Goal: Task Accomplishment & Management: Use online tool/utility

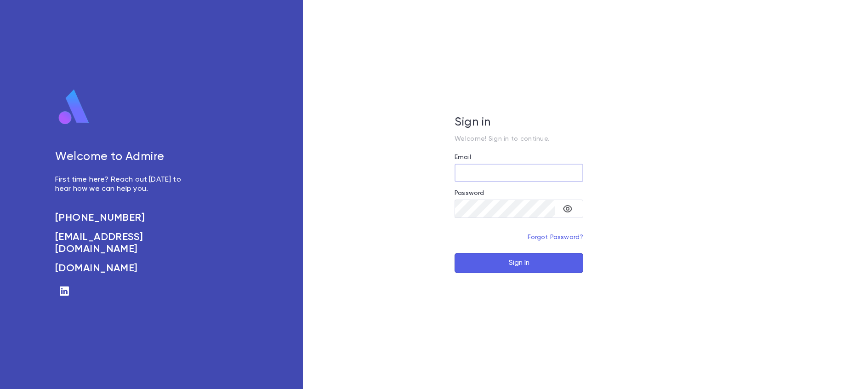
click at [545, 174] on input "Email" at bounding box center [519, 173] width 129 height 18
type input "**********"
click at [490, 265] on button "Sign In" at bounding box center [519, 263] width 129 height 20
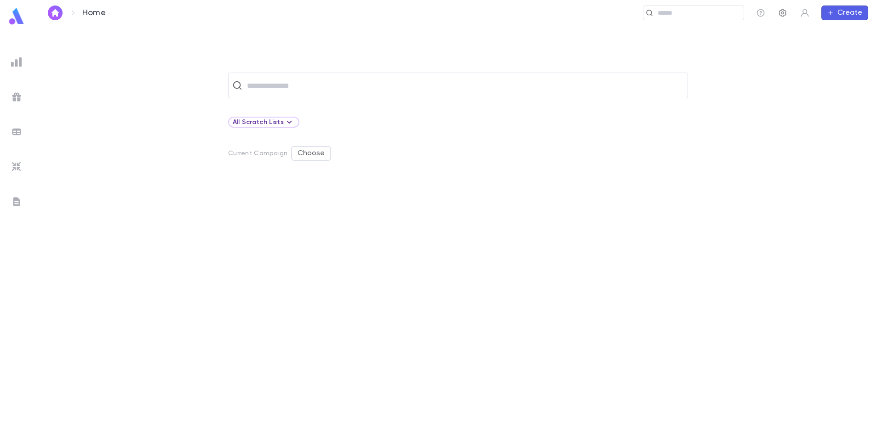
click at [779, 11] on icon "button" at bounding box center [782, 12] width 9 height 9
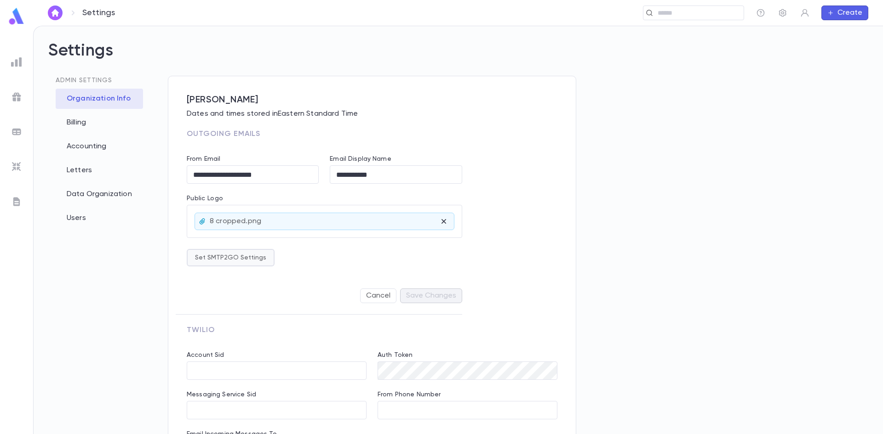
click at [194, 259] on button "Set SMTP2GO Settings" at bounding box center [231, 257] width 88 height 17
click at [86, 248] on div at bounding box center [441, 217] width 883 height 434
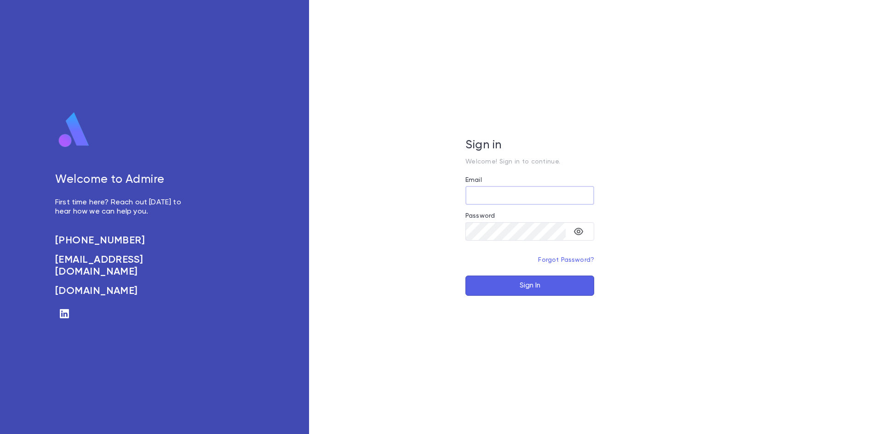
click at [529, 195] on input "Email" at bounding box center [529, 196] width 129 height 18
type input "**********"
click at [529, 287] on button "Sign In" at bounding box center [529, 286] width 129 height 20
click at [555, 200] on input "**********" at bounding box center [529, 196] width 129 height 18
drag, startPoint x: 489, startPoint y: 191, endPoint x: 268, endPoint y: 166, distance: 221.6
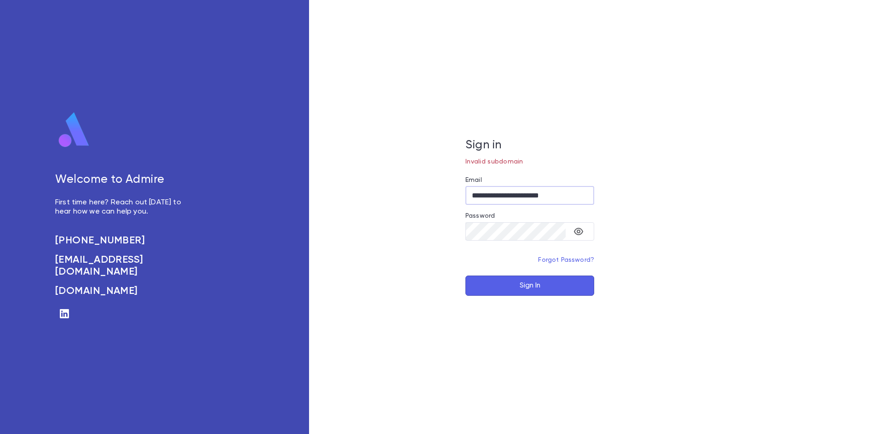
click at [268, 166] on div "**********" at bounding box center [441, 217] width 883 height 434
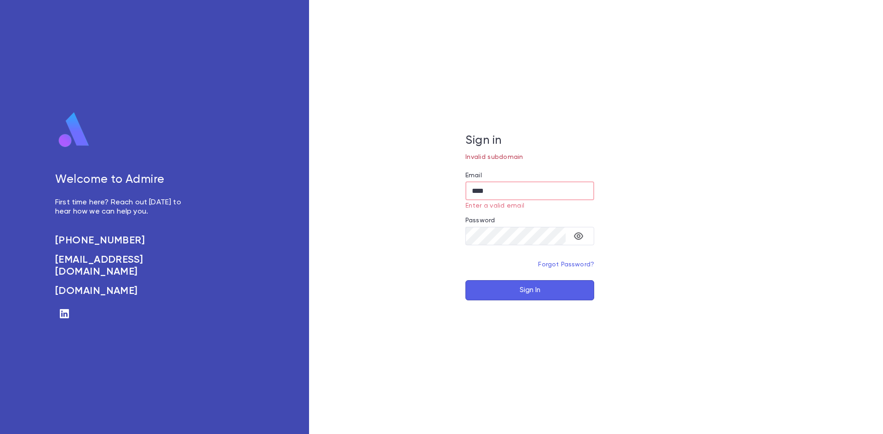
type input "****"
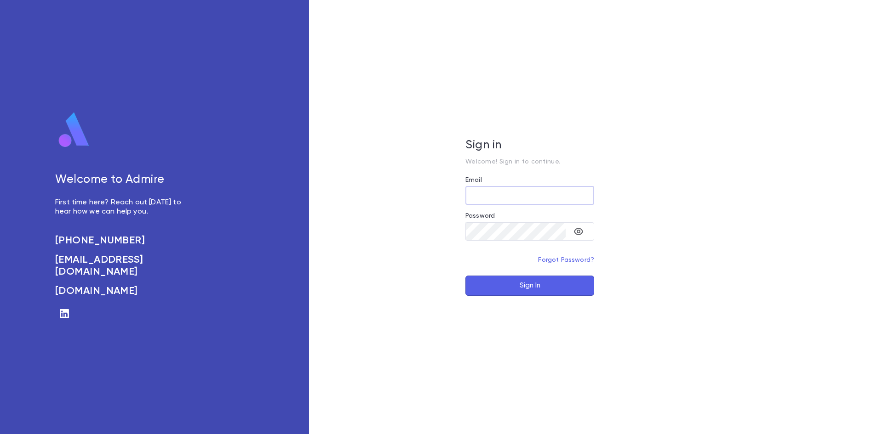
drag, startPoint x: 517, startPoint y: 197, endPoint x: 559, endPoint y: 199, distance: 42.8
click at [517, 197] on input "Email" at bounding box center [529, 196] width 129 height 18
type input "**********"
click at [507, 284] on button "Sign In" at bounding box center [529, 286] width 129 height 20
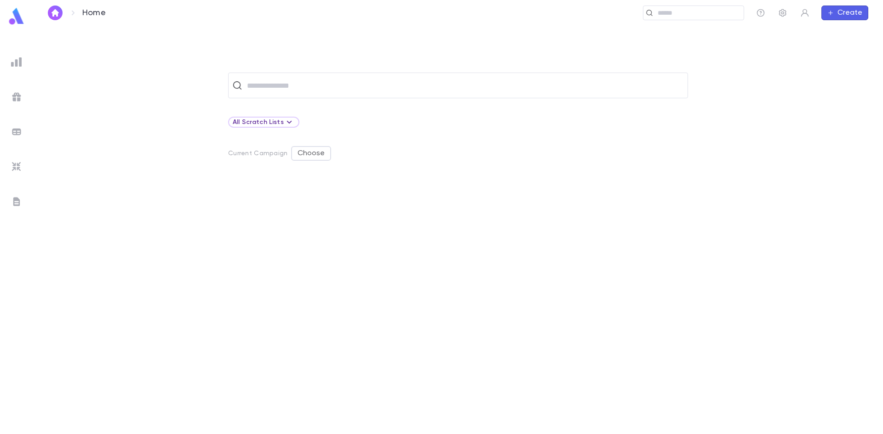
click at [18, 165] on img at bounding box center [16, 166] width 11 height 11
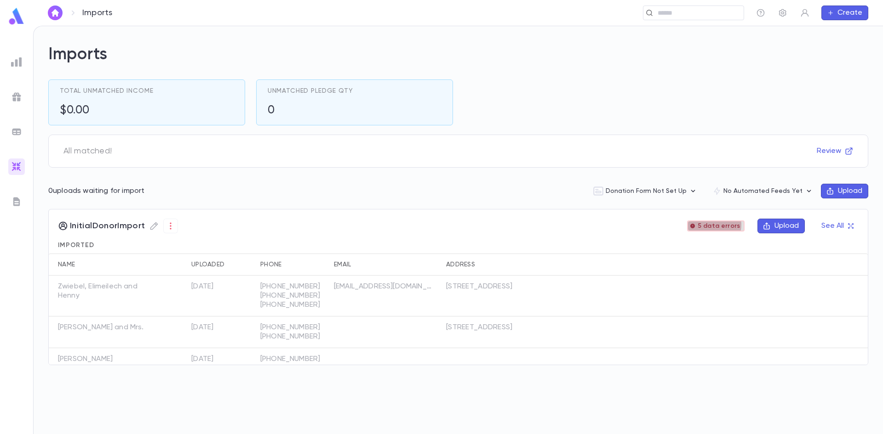
click at [714, 225] on span "5 data errors" at bounding box center [719, 225] width 50 height 7
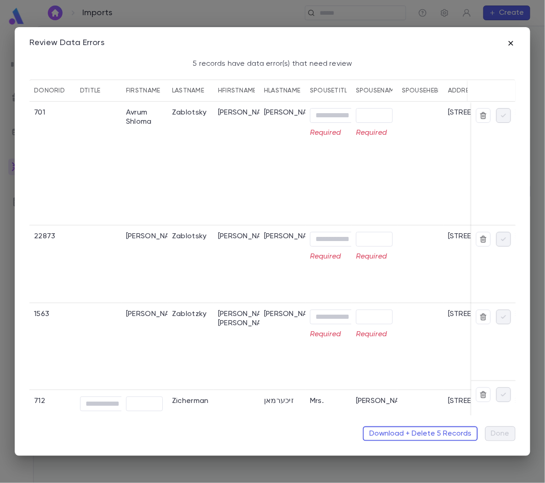
click at [509, 45] on icon "button" at bounding box center [510, 43] width 9 height 9
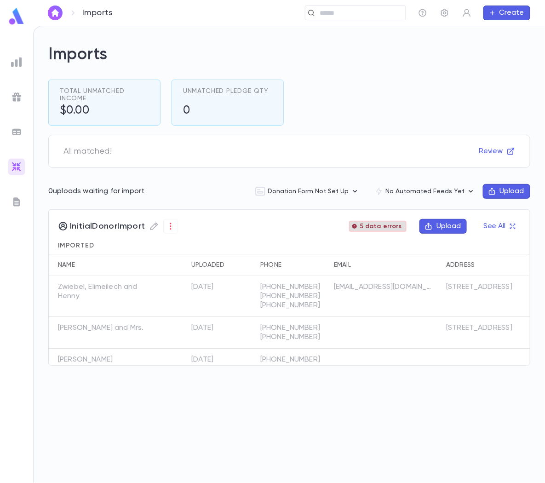
click at [393, 226] on span "5 data errors" at bounding box center [381, 225] width 50 height 7
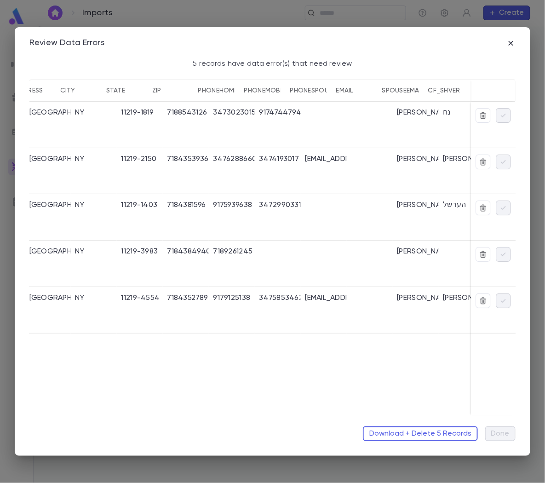
scroll to position [0, 468]
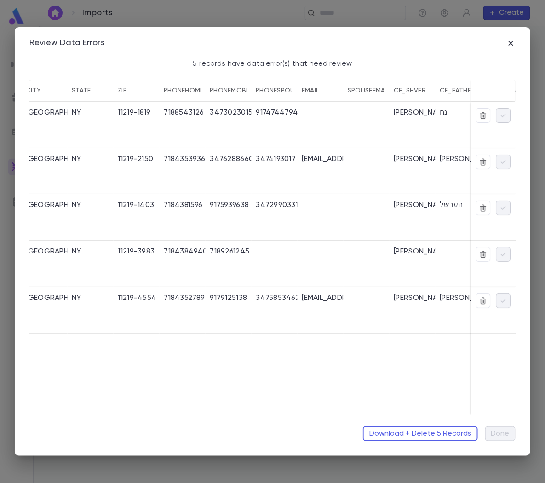
drag, startPoint x: 231, startPoint y: 416, endPoint x: 84, endPoint y: 420, distance: 147.6
click at [84, 420] on div "Download + Delete 5 Records Done" at bounding box center [272, 429] width 508 height 29
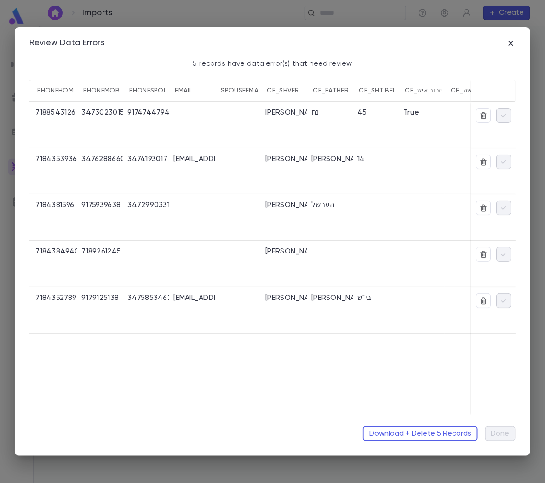
scroll to position [0, 496]
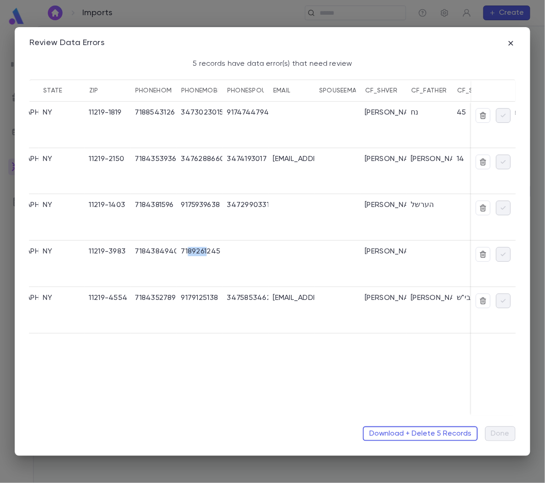
drag, startPoint x: 187, startPoint y: 253, endPoint x: 207, endPoint y: 256, distance: 19.9
click at [207, 256] on div "7189261245" at bounding box center [201, 251] width 40 height 9
click at [240, 254] on div at bounding box center [245, 263] width 46 height 46
drag, startPoint x: 241, startPoint y: 254, endPoint x: 249, endPoint y: 254, distance: 7.4
click at [249, 254] on div at bounding box center [245, 263] width 46 height 46
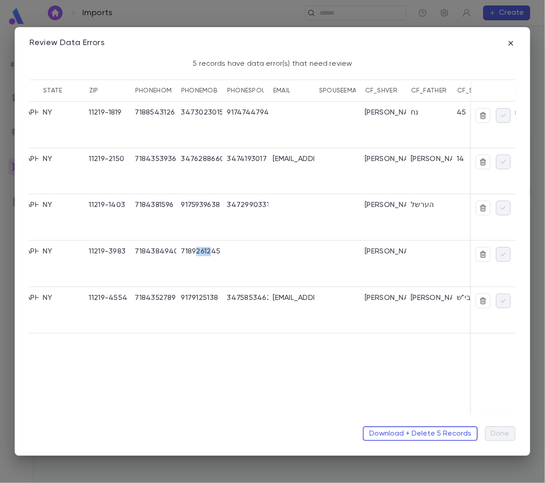
drag, startPoint x: 194, startPoint y: 249, endPoint x: 209, endPoint y: 251, distance: 15.3
click at [209, 251] on div "7189261245" at bounding box center [201, 251] width 40 height 9
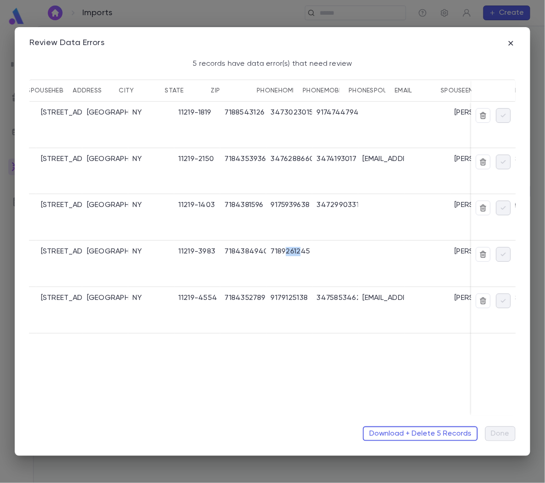
scroll to position [0, 368]
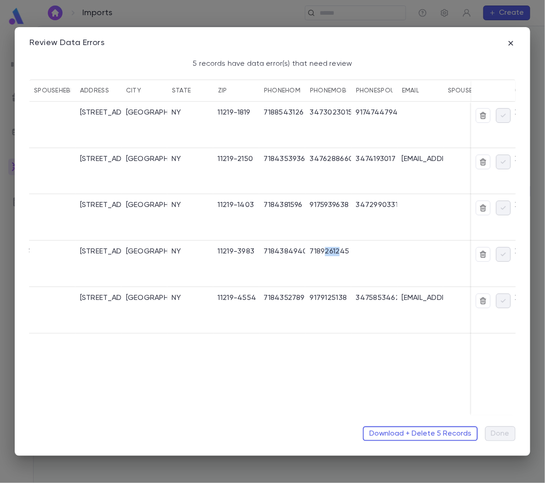
click at [337, 259] on div "7189261245" at bounding box center [328, 263] width 46 height 46
click at [512, 44] on icon "button" at bounding box center [510, 43] width 5 height 5
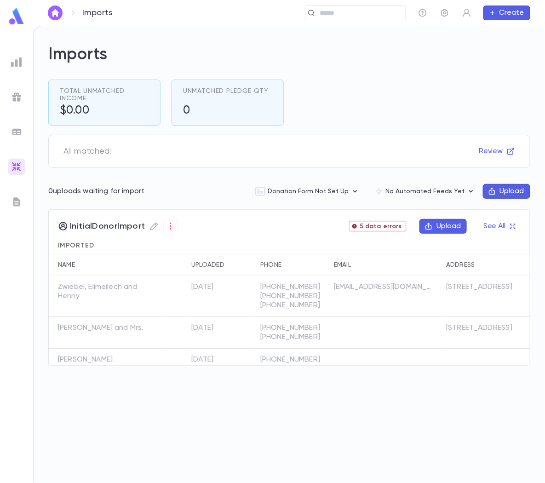
click at [345, 390] on div "Imports Total Unmatched Income $0.00 Unmatched Pledge Qty 0 All matched! Review…" at bounding box center [289, 254] width 511 height 456
click at [495, 228] on button "See All" at bounding box center [499, 226] width 43 height 15
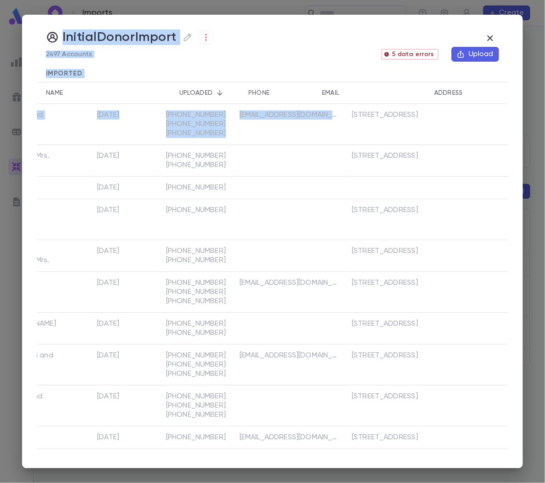
scroll to position [0, 0]
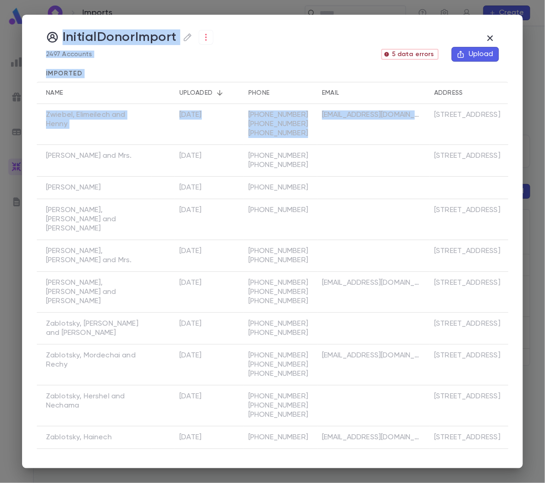
drag, startPoint x: 429, startPoint y: 128, endPoint x: -80, endPoint y: 143, distance: 510.0
click at [0, 143] on html "Imports ​ Create Imports Total Unmatched Income $0.00 Unmatched Pledge Qty 0 Al…" at bounding box center [272, 241] width 545 height 483
click at [536, 136] on div "InitialDonorImport 2497 Accounts 5 data errors Upload Imported Name Uploaded Ph…" at bounding box center [272, 241] width 545 height 483
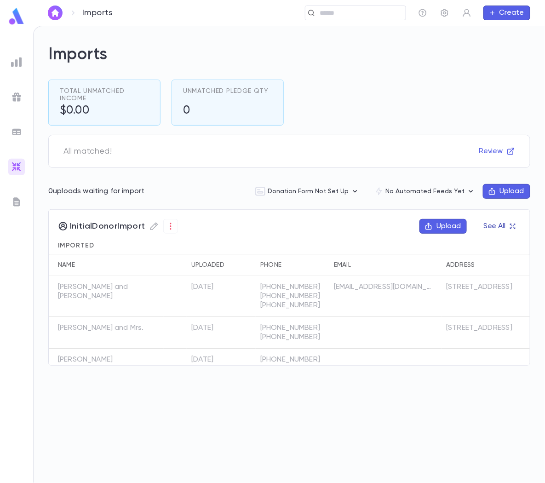
click at [500, 224] on button "See All" at bounding box center [499, 226] width 43 height 15
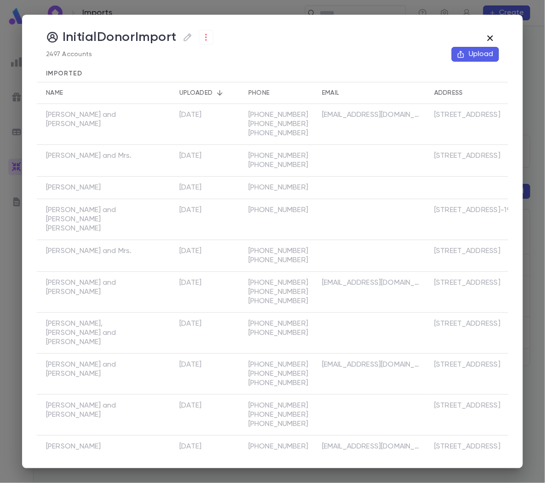
click at [492, 37] on icon "button" at bounding box center [490, 38] width 11 height 11
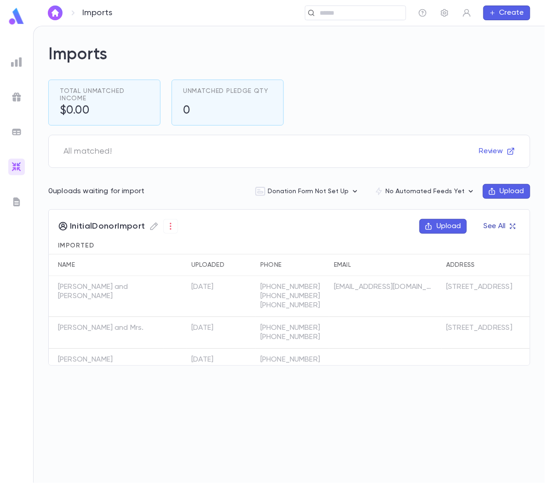
click at [503, 230] on button "See All" at bounding box center [499, 226] width 43 height 15
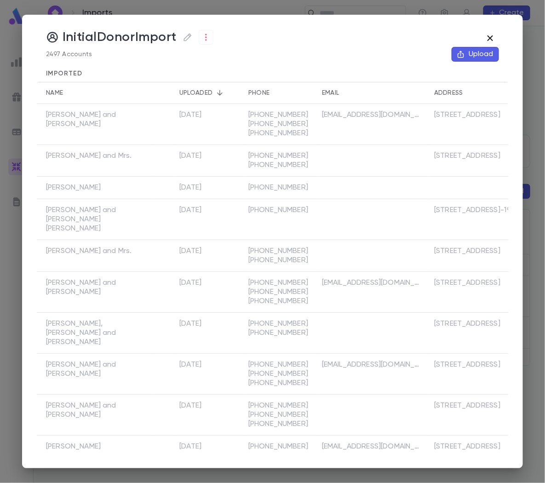
click at [492, 38] on icon "button" at bounding box center [490, 38] width 11 height 11
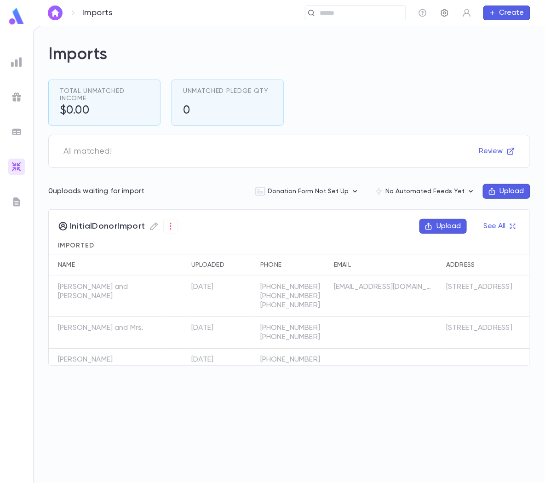
click at [448, 6] on button "button" at bounding box center [444, 13] width 15 height 15
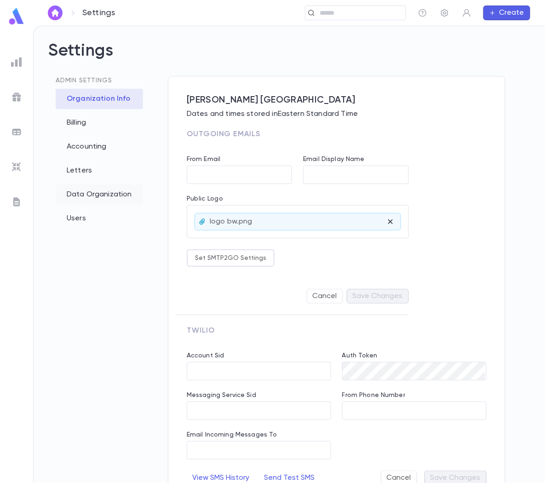
click at [81, 200] on div "Data Organization" at bounding box center [99, 194] width 87 height 20
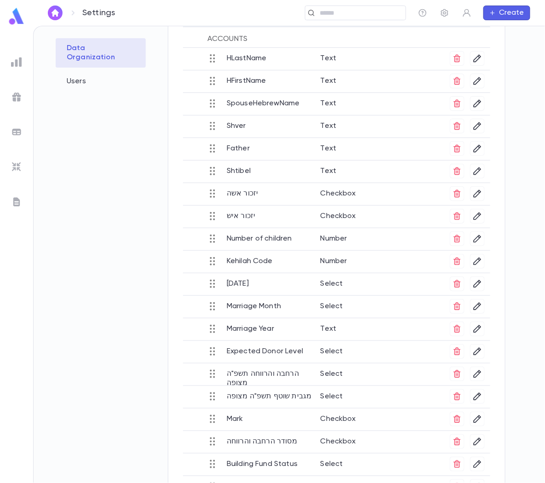
scroll to position [207, 0]
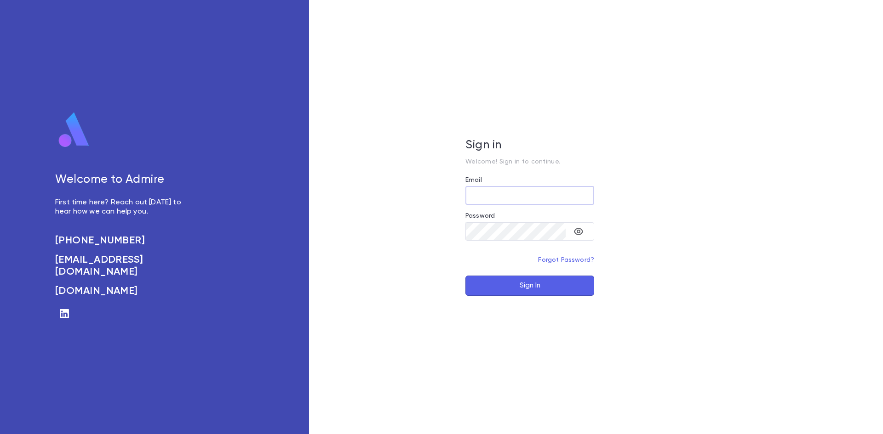
type input "**********"
click at [528, 288] on button "Sign In" at bounding box center [529, 286] width 129 height 20
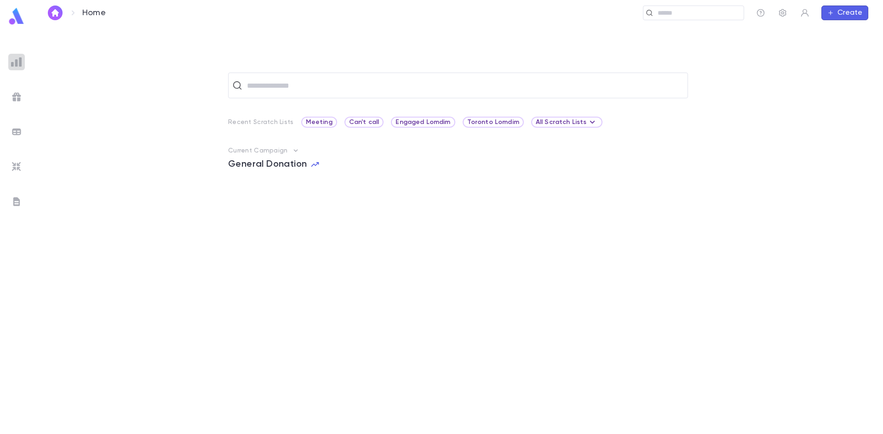
click at [13, 58] on img at bounding box center [16, 62] width 11 height 11
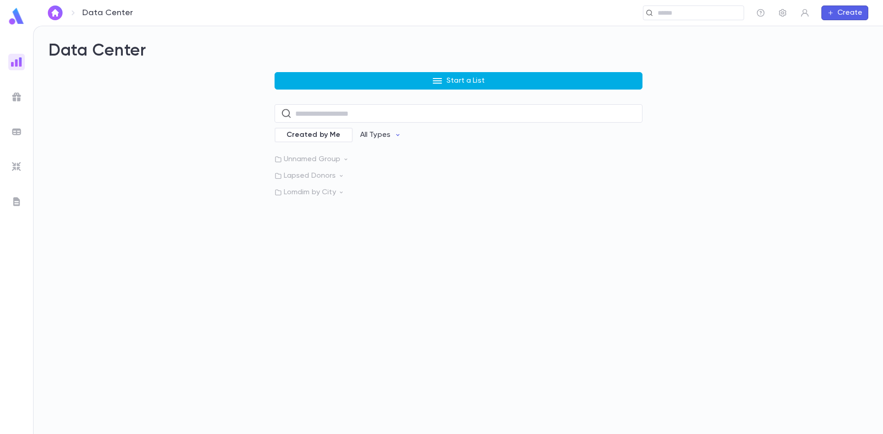
click at [351, 88] on button "Start a List" at bounding box center [458, 80] width 368 height 17
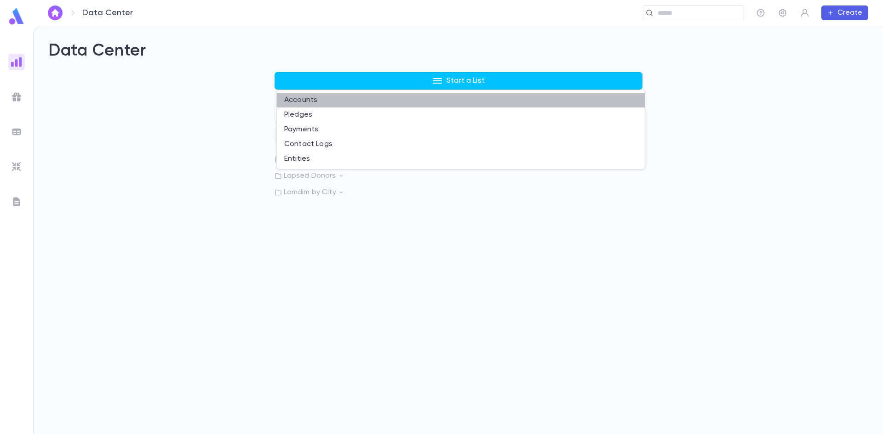
click at [324, 99] on li "Accounts" at bounding box center [461, 100] width 368 height 15
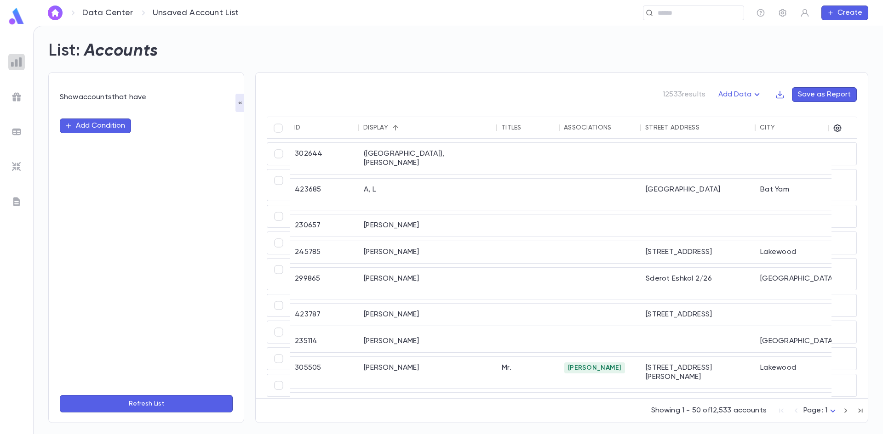
click at [16, 64] on img at bounding box center [16, 62] width 11 height 11
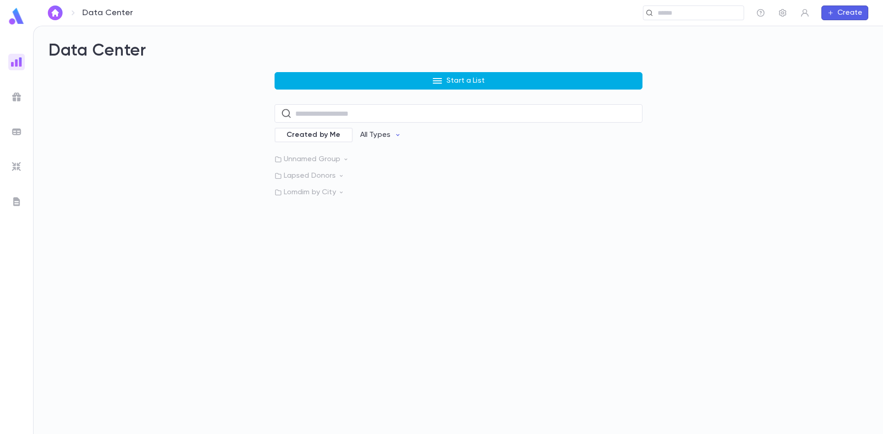
click at [371, 82] on button "Start a List" at bounding box center [458, 80] width 368 height 17
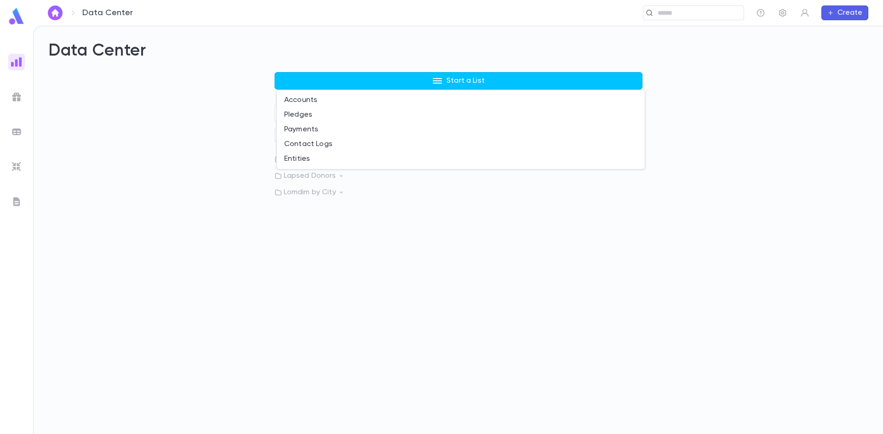
drag, startPoint x: 165, startPoint y: 173, endPoint x: 344, endPoint y: 175, distance: 178.8
click at [171, 173] on div at bounding box center [441, 217] width 883 height 434
click at [338, 172] on p "Lapsed Donors" at bounding box center [458, 175] width 368 height 9
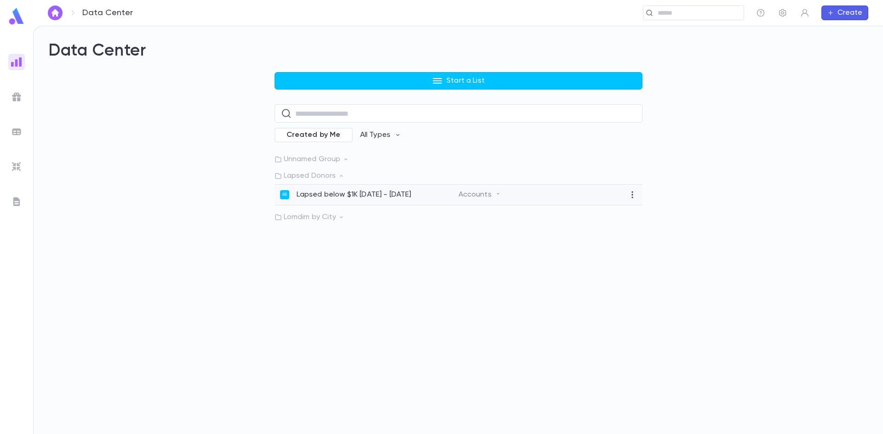
click at [334, 194] on p "Lapsed below $1K 4.1.25 - 8.31.24" at bounding box center [354, 194] width 115 height 9
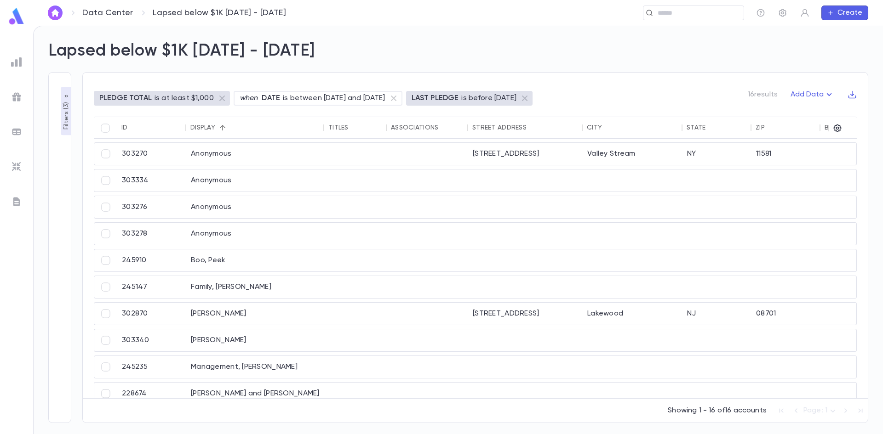
click at [113, 17] on link "Data Center" at bounding box center [107, 13] width 51 height 10
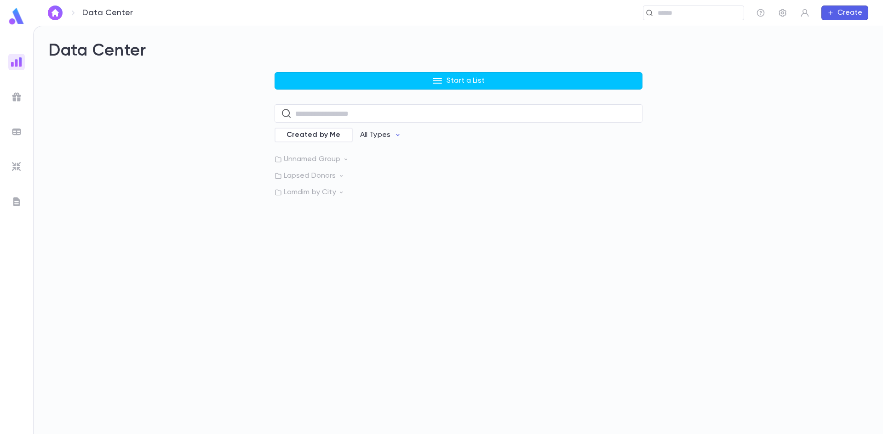
click at [332, 192] on p "Lomdim by City" at bounding box center [458, 192] width 368 height 9
click at [336, 161] on p "Unnamed Group" at bounding box center [458, 159] width 368 height 9
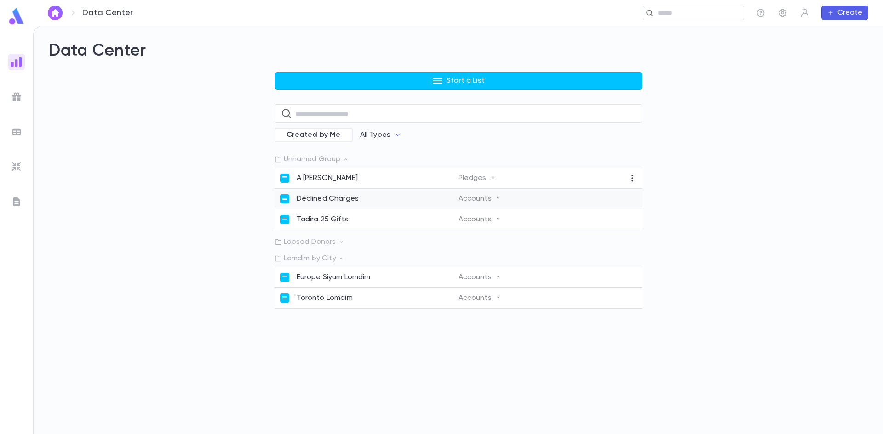
click at [329, 199] on p "Declined Charges" at bounding box center [328, 198] width 63 height 9
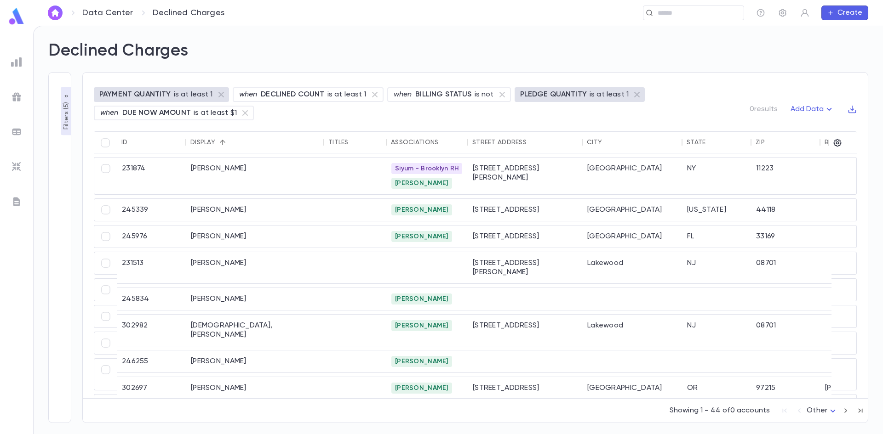
click at [68, 125] on p "Filters ( 5 )" at bounding box center [66, 115] width 9 height 30
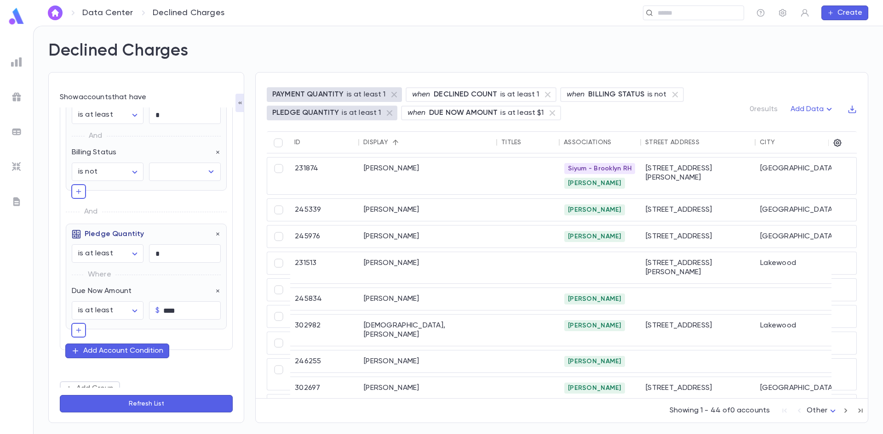
scroll to position [92, 0]
click at [205, 171] on icon "Open" at bounding box center [210, 170] width 11 height 11
click at [218, 76] on div "**********" at bounding box center [146, 247] width 196 height 351
click at [847, 415] on div "Showing 1 - 44 of 44 accounts Page: 1 *" at bounding box center [562, 409] width 612 height 20
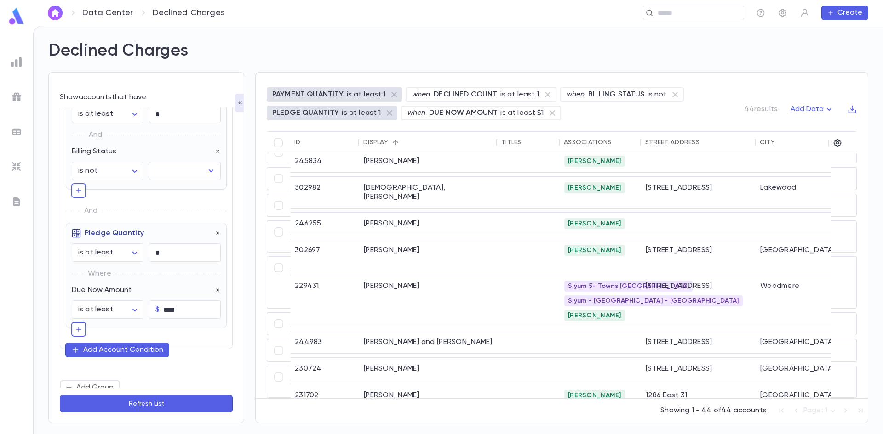
click at [696, 23] on div "Data Center Declined Charges ​ Create" at bounding box center [458, 13] width 850 height 26
click at [696, 9] on input "text" at bounding box center [518, 13] width 444 height 9
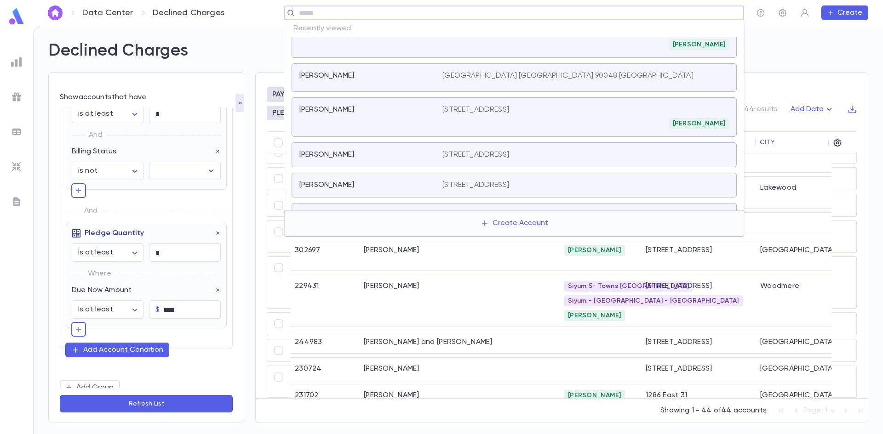
scroll to position [223, 0]
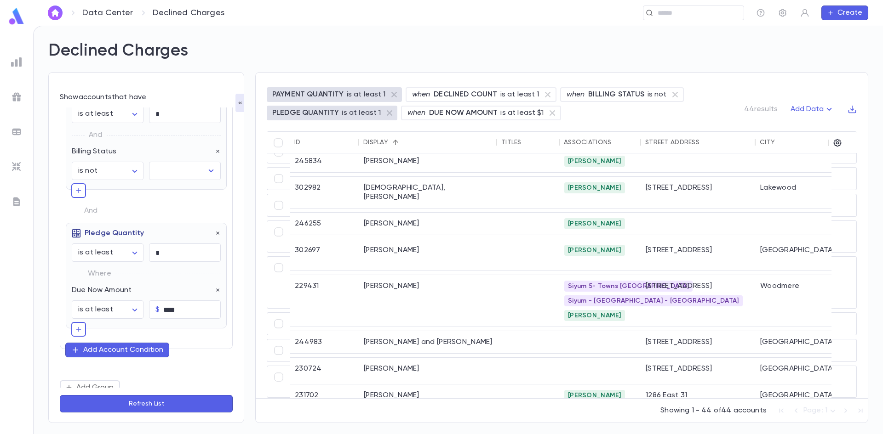
click at [874, 51] on div "**********" at bounding box center [458, 230] width 849 height 408
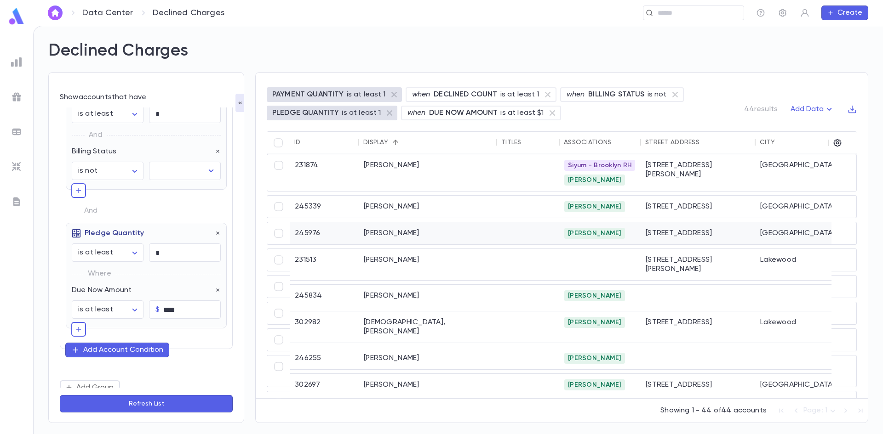
scroll to position [0, 0]
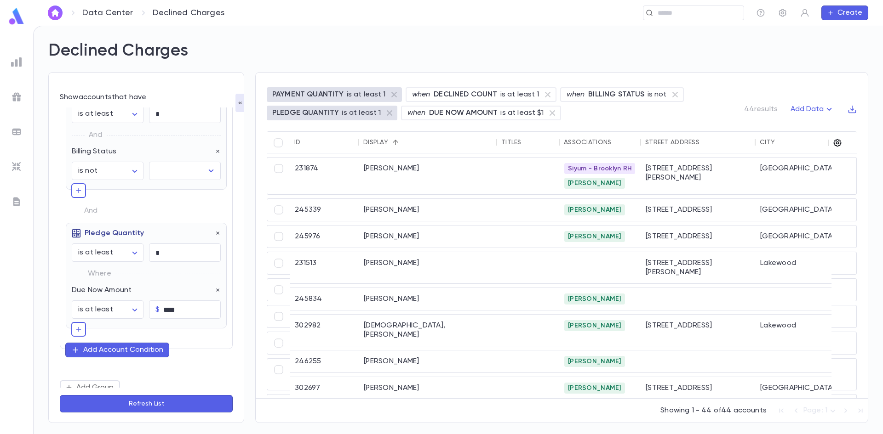
click at [838, 143] on icon "button" at bounding box center [837, 142] width 9 height 9
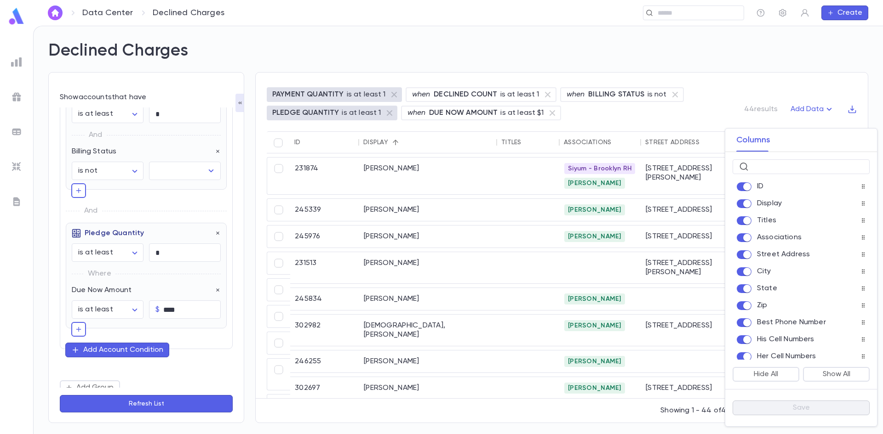
click at [773, 59] on div at bounding box center [441, 217] width 883 height 434
